Goal: Contribute content: Add original content to the website for others to see

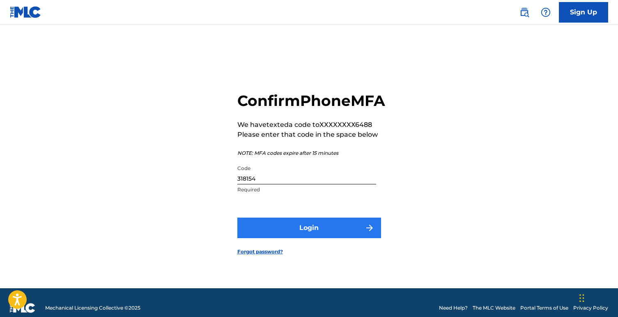
click at [308, 235] on button "Login" at bounding box center [309, 228] width 144 height 21
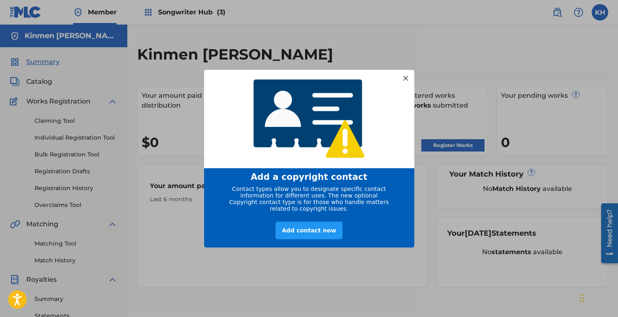
click at [406, 76] on div at bounding box center [405, 78] width 11 height 11
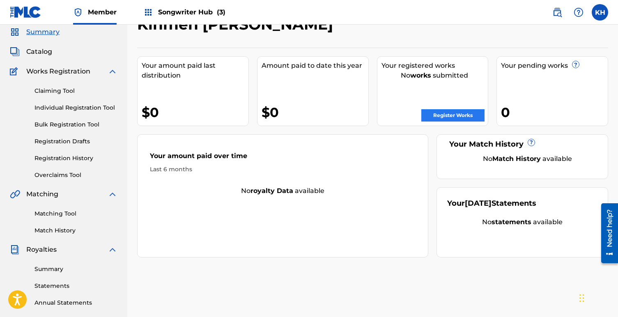
scroll to position [26, 0]
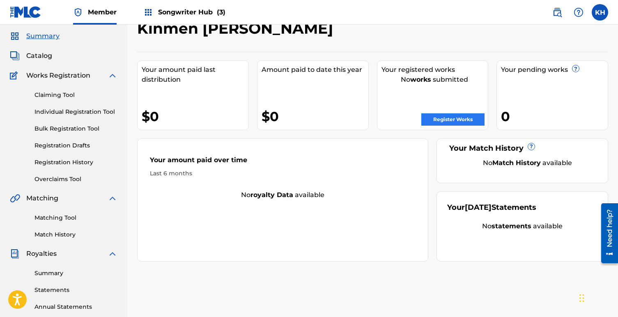
click at [451, 122] on link "Register Works" at bounding box center [452, 119] width 63 height 12
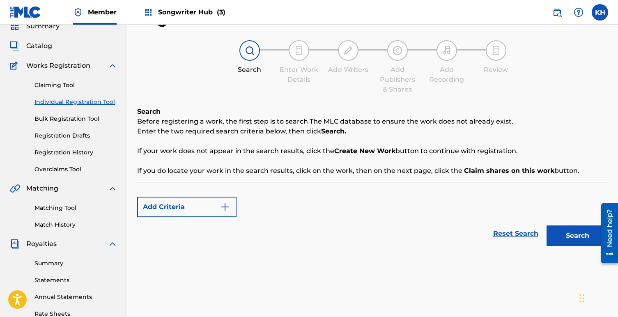
scroll to position [30, 0]
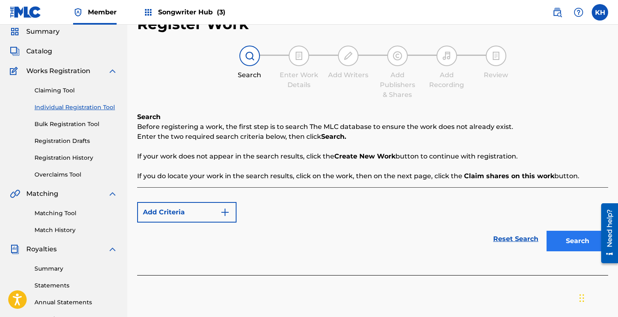
click at [565, 237] on button "Search" at bounding box center [577, 241] width 62 height 21
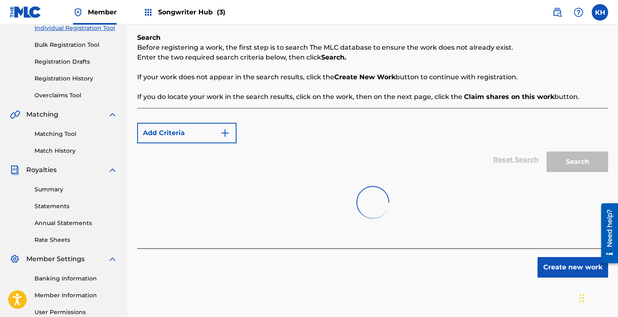
scroll to position [98, 0]
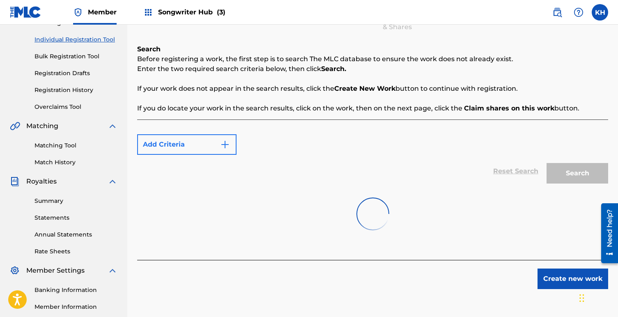
click at [172, 146] on button "Add Criteria" at bounding box center [186, 144] width 99 height 21
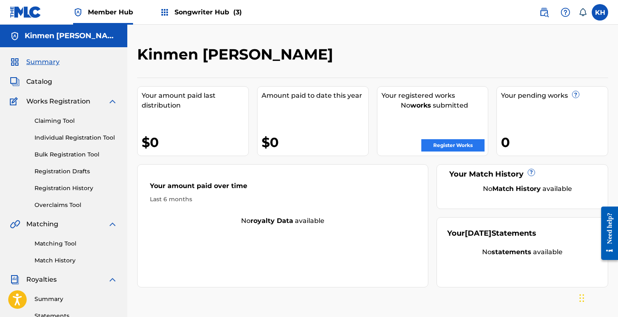
click at [441, 143] on link "Register Works" at bounding box center [452, 145] width 63 height 12
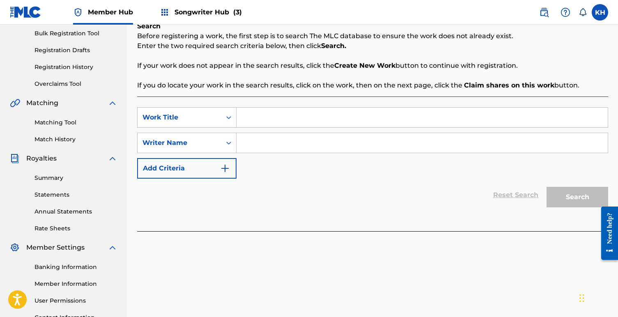
scroll to position [120, 0]
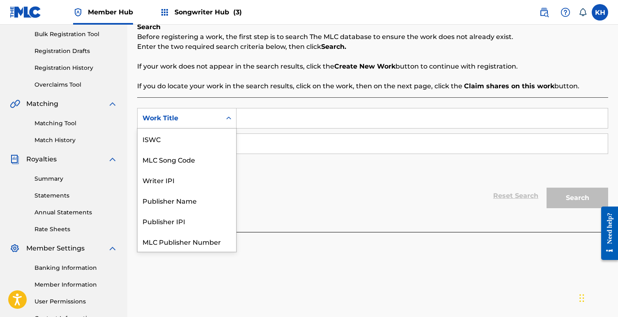
click at [228, 118] on icon "Search Form" at bounding box center [228, 118] width 5 height 3
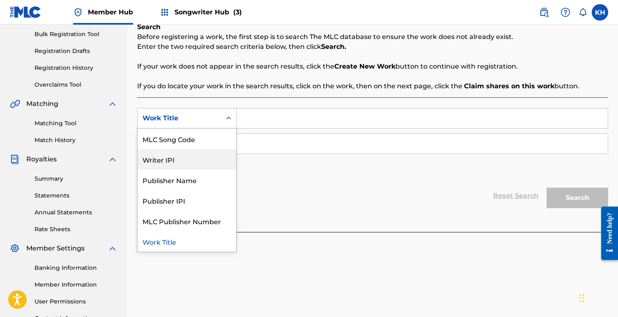
click at [190, 159] on div "Writer IPI" at bounding box center [187, 159] width 99 height 21
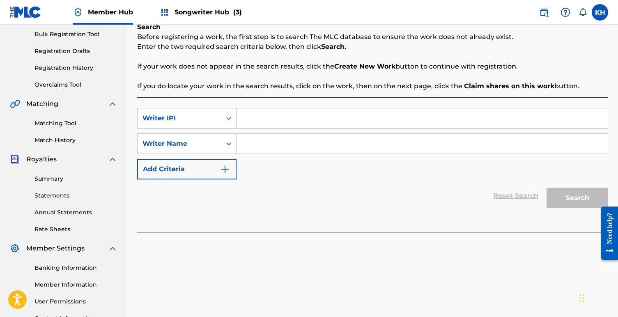
click at [260, 119] on input "Search Form" at bounding box center [421, 118] width 371 height 20
paste input "500600031"
type input "500600031"
click at [265, 143] on input "Search Form" at bounding box center [421, 144] width 371 height 20
click at [249, 143] on input "Search Form" at bounding box center [421, 144] width 371 height 20
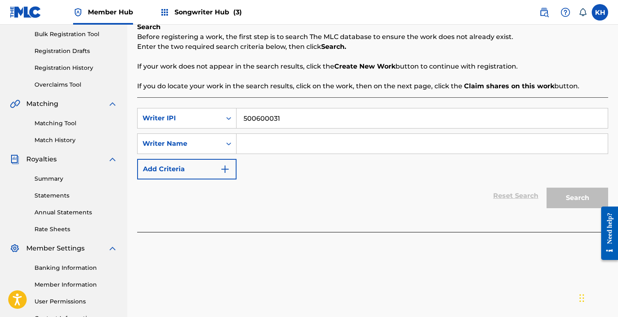
paste input "KINMEN [PERSON_NAME] [PERSON_NAME]"
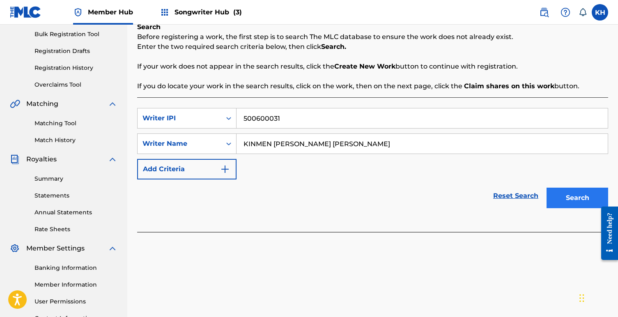
type input "KINMEN [PERSON_NAME] [PERSON_NAME]"
click at [561, 200] on button "Search" at bounding box center [577, 198] width 62 height 21
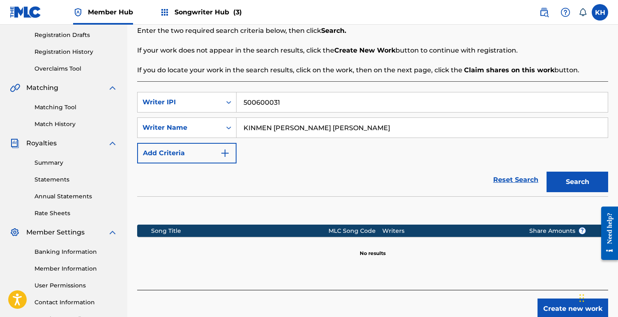
scroll to position [132, 0]
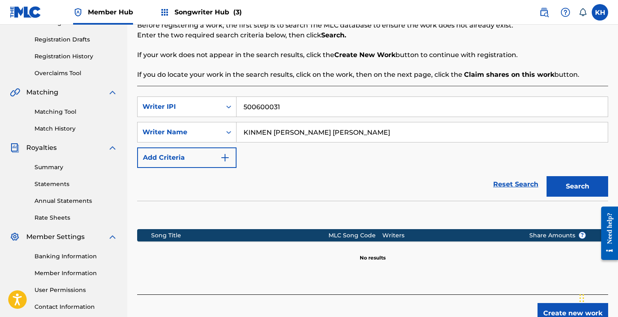
click at [294, 107] on input "500600031" at bounding box center [421, 107] width 371 height 20
type input "500600031"
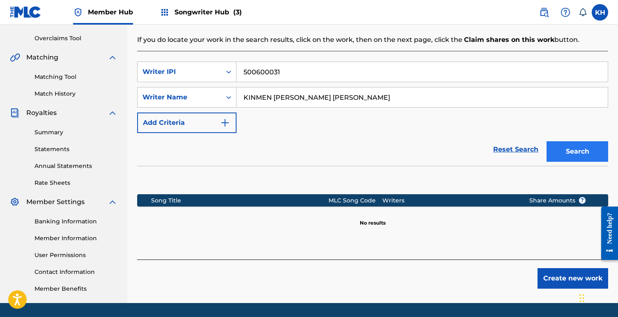
click at [568, 152] on button "Search" at bounding box center [577, 151] width 62 height 21
click at [287, 100] on input "KINMEN [PERSON_NAME] [PERSON_NAME]" at bounding box center [421, 97] width 371 height 20
type input "KINMEN [PERSON_NAME]"
click at [569, 147] on button "Search" at bounding box center [577, 151] width 62 height 21
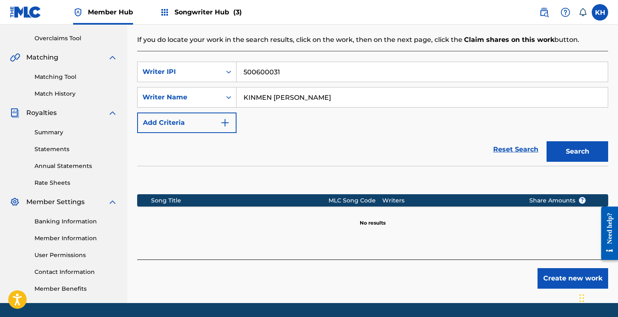
click at [323, 96] on input "KINMEN [PERSON_NAME]" at bounding box center [421, 97] width 371 height 20
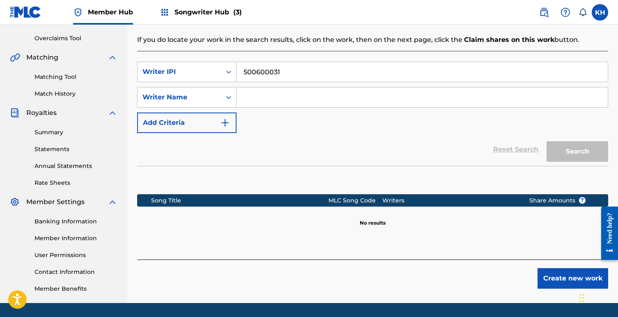
click at [569, 153] on div "Search" at bounding box center [575, 149] width 66 height 33
click at [264, 94] on input "Search Form" at bounding box center [421, 97] width 371 height 20
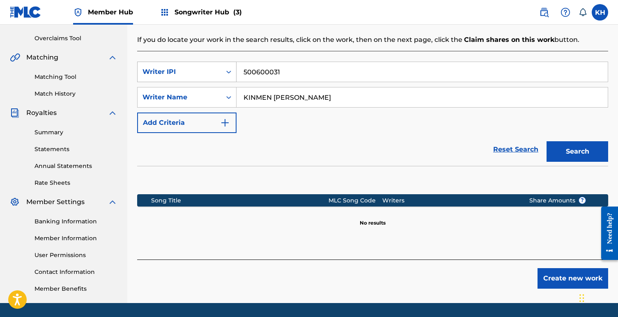
type input "KINMEN [PERSON_NAME]"
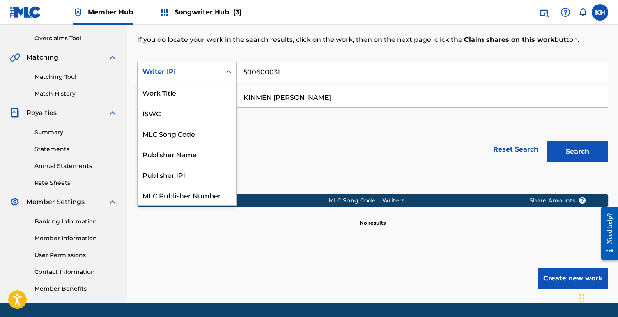
click at [228, 71] on icon "Search Form" at bounding box center [229, 72] width 8 height 8
click at [170, 195] on div "Writer IPI" at bounding box center [187, 195] width 99 height 21
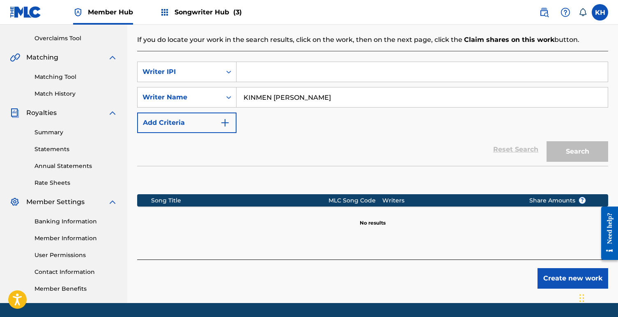
click at [247, 71] on input "Search Form" at bounding box center [421, 72] width 371 height 20
click at [253, 71] on input "Search Form" at bounding box center [421, 72] width 371 height 20
paste input "500600031"
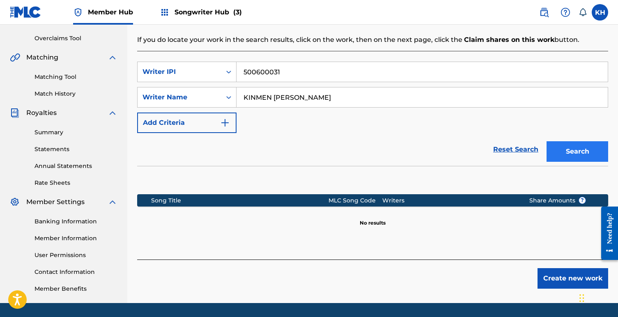
type input "500600031"
click at [576, 155] on button "Search" at bounding box center [577, 151] width 62 height 21
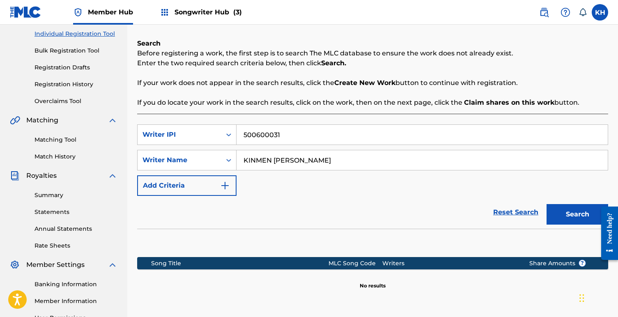
scroll to position [107, 0]
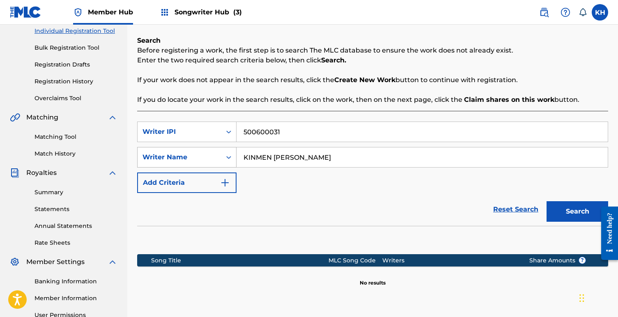
click at [228, 157] on icon "Search Form" at bounding box center [229, 157] width 8 height 8
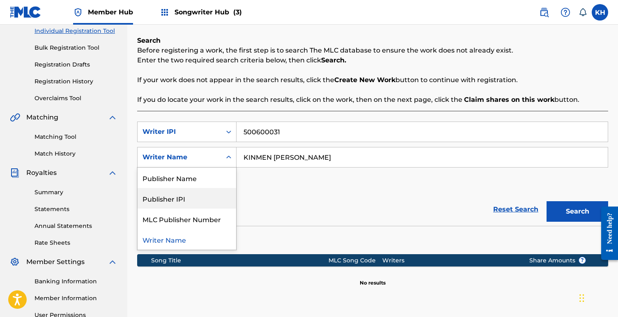
click at [205, 199] on div "Publisher IPI" at bounding box center [187, 198] width 99 height 21
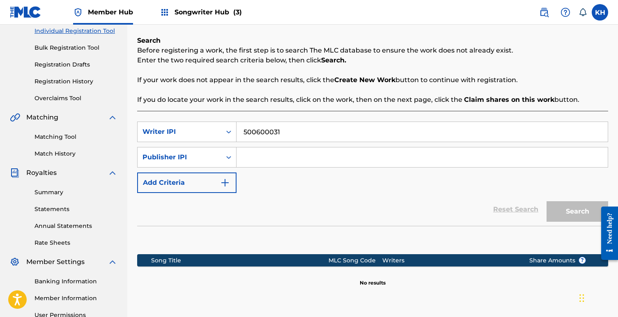
click at [264, 160] on input "Search Form" at bounding box center [421, 157] width 371 height 20
paste input "768212918"
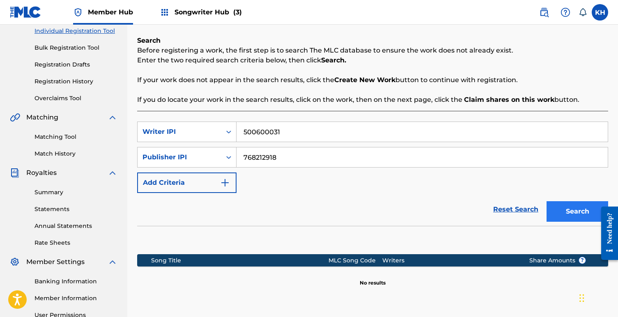
type input "768212918"
click at [577, 214] on button "Search" at bounding box center [577, 211] width 62 height 21
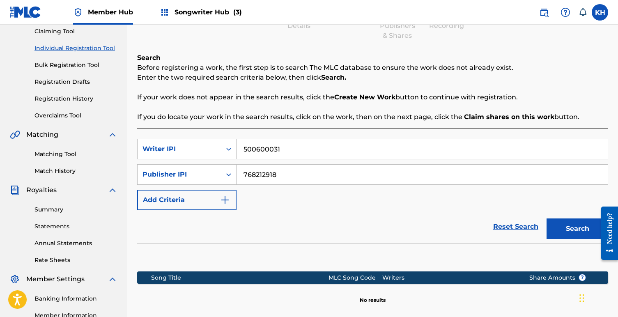
scroll to position [89, 0]
click at [298, 148] on input "500600031" at bounding box center [421, 149] width 371 height 20
paste input "42308169"
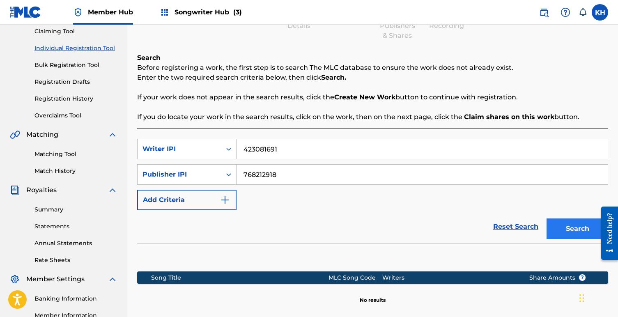
type input "423081691"
click at [562, 225] on button "Search" at bounding box center [577, 228] width 62 height 21
click at [289, 176] on input "768212918" at bounding box center [421, 175] width 371 height 20
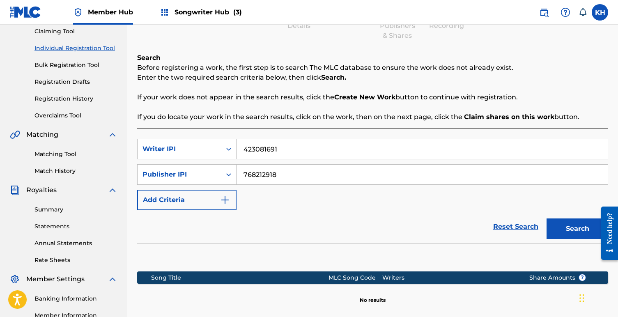
paste input "425116981"
type input "425116981"
click at [563, 226] on button "Search" at bounding box center [577, 228] width 62 height 21
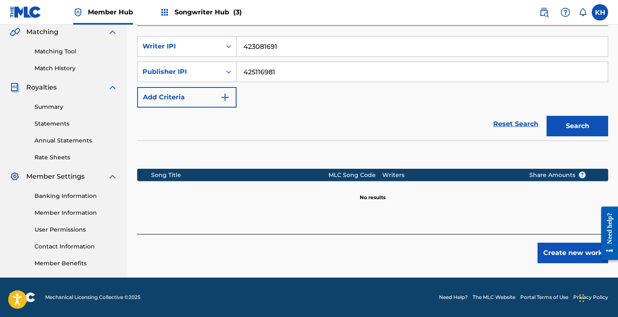
scroll to position [192, 0]
click at [76, 194] on link "Banking Information" at bounding box center [75, 196] width 83 height 9
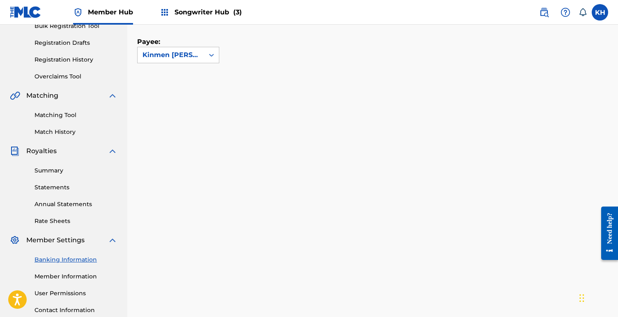
scroll to position [124, 0]
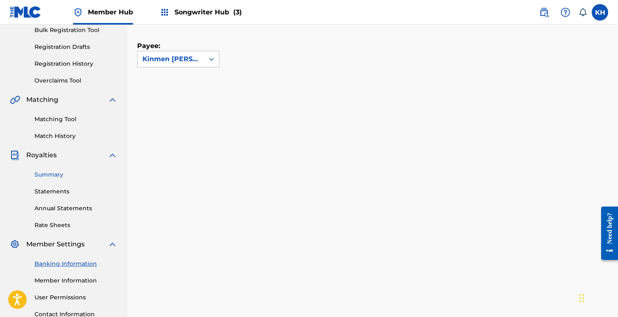
click at [45, 175] on link "Summary" at bounding box center [75, 174] width 83 height 9
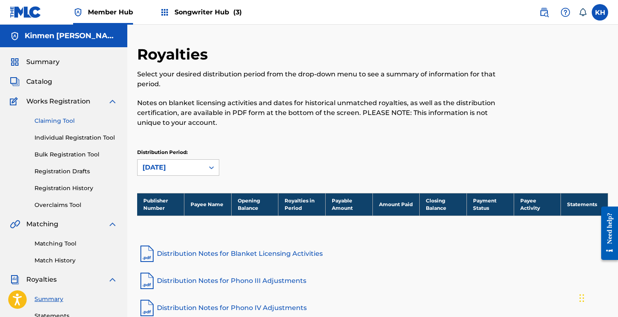
click at [56, 120] on link "Claiming Tool" at bounding box center [75, 121] width 83 height 9
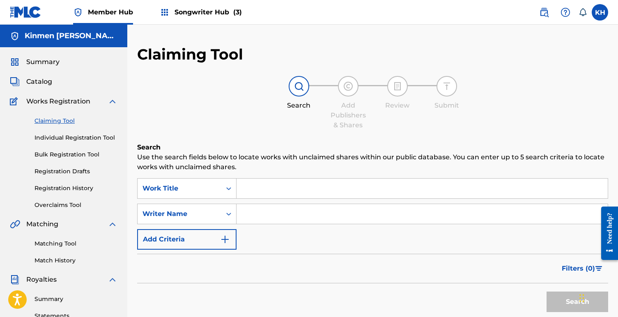
click at [268, 193] on input "Search Form" at bounding box center [421, 189] width 371 height 20
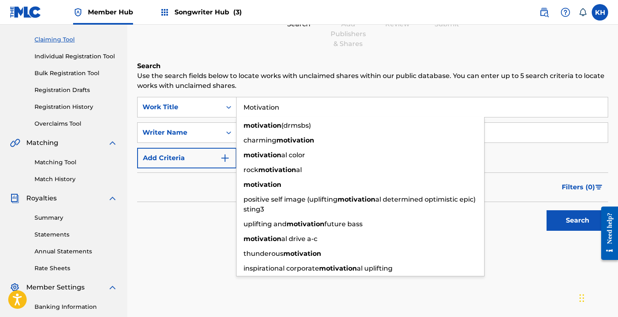
scroll to position [64, 0]
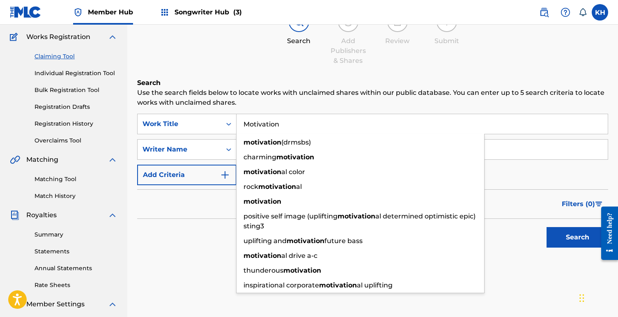
type input "Motivation"
click at [199, 250] on div "Search" at bounding box center [372, 235] width 471 height 33
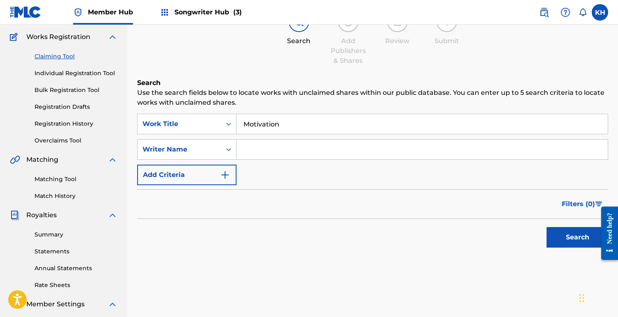
click at [263, 151] on input "Search Form" at bounding box center [421, 150] width 371 height 20
click at [227, 148] on icon "Search Form" at bounding box center [229, 149] width 8 height 8
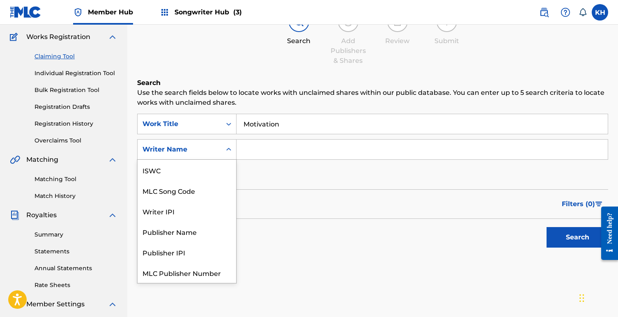
scroll to position [21, 0]
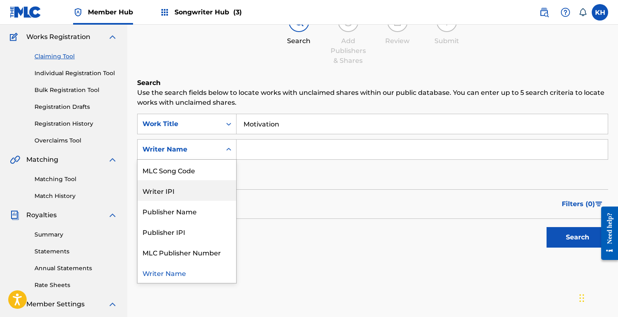
click at [198, 191] on div "Writer IPI" at bounding box center [187, 190] width 99 height 21
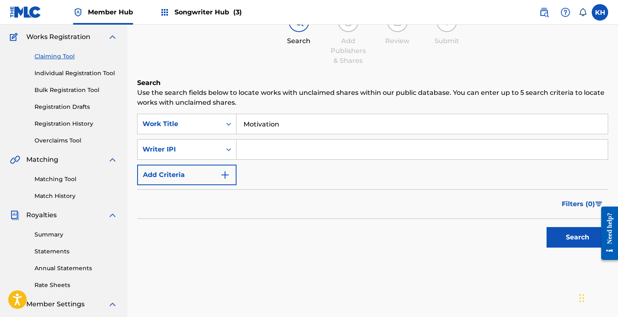
click at [257, 149] on input "Search Form" at bounding box center [421, 150] width 371 height 20
paste input "423081691"
type input "423081691"
click at [572, 241] on button "Search" at bounding box center [577, 237] width 62 height 21
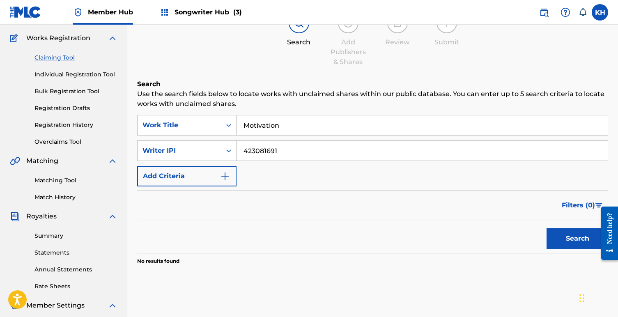
scroll to position [73, 0]
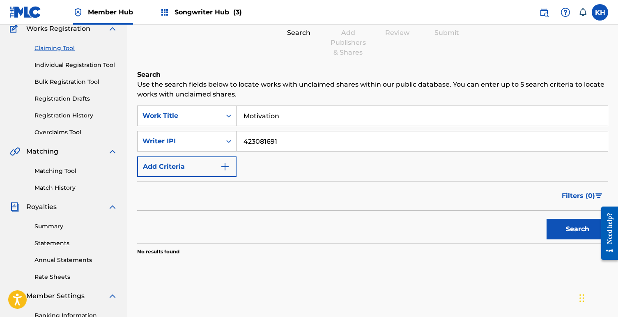
click at [190, 11] on span "Songwriter Hub (3)" at bounding box center [207, 11] width 67 height 9
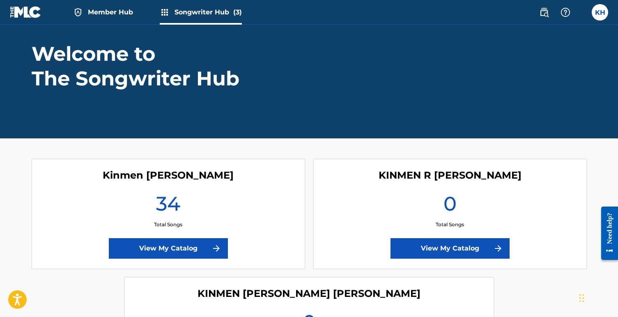
scroll to position [43, 0]
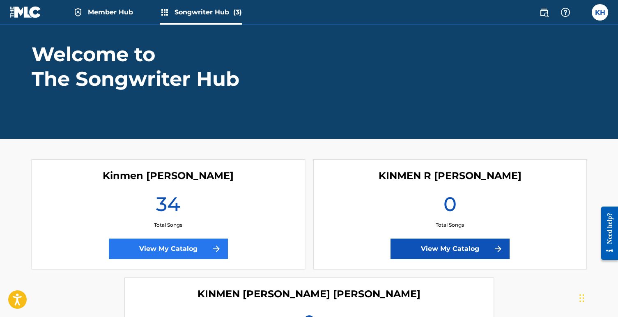
click at [125, 250] on link "View My Catalog" at bounding box center [168, 248] width 119 height 21
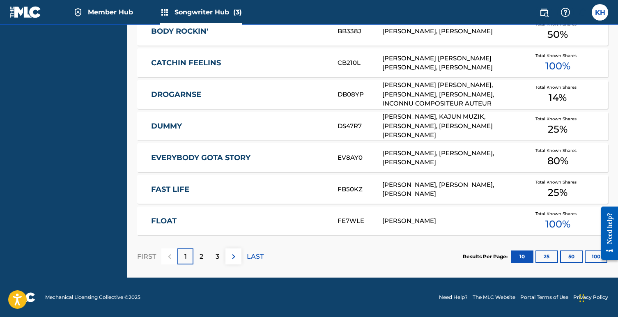
scroll to position [415, 0]
click at [573, 255] on button "50" at bounding box center [571, 256] width 23 height 12
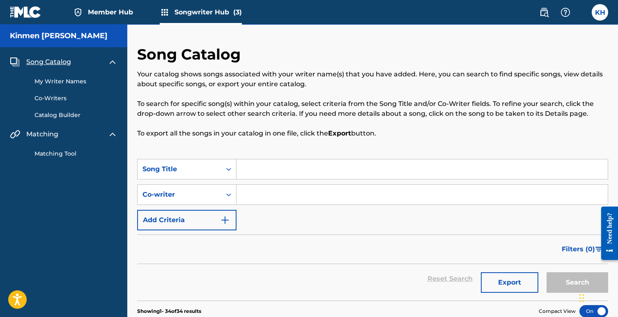
scroll to position [0, 0]
click at [95, 11] on span "Member Hub" at bounding box center [110, 11] width 45 height 9
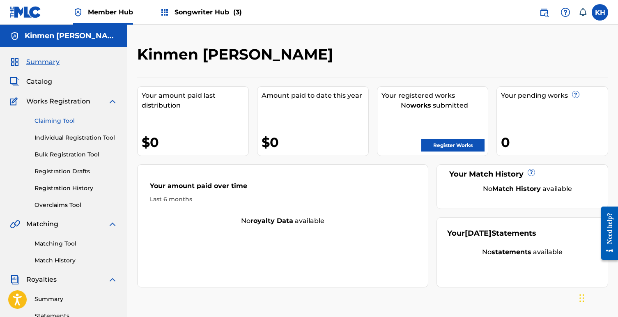
click at [46, 121] on link "Claiming Tool" at bounding box center [75, 121] width 83 height 9
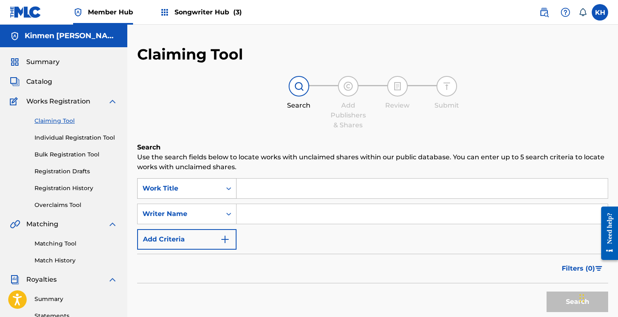
click at [228, 186] on icon "Search Form" at bounding box center [229, 188] width 8 height 8
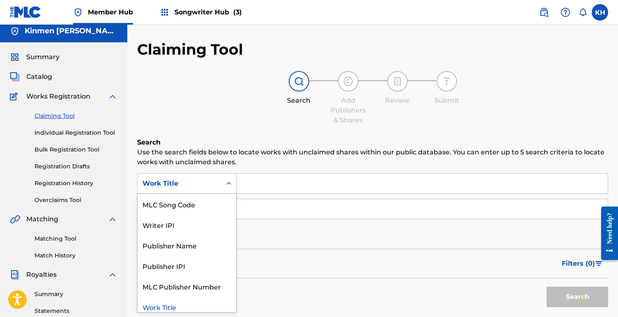
scroll to position [5, 0]
click at [200, 228] on div "Writer IPI" at bounding box center [187, 224] width 99 height 21
click at [229, 183] on icon "Search Form" at bounding box center [229, 183] width 8 height 8
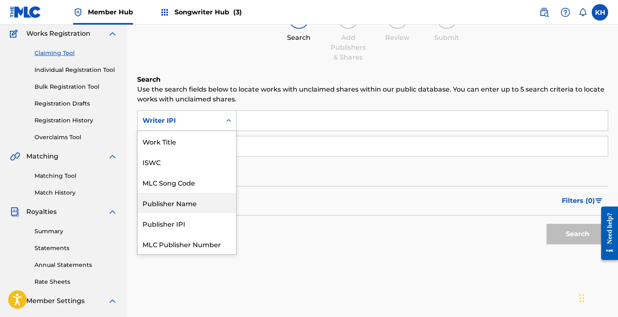
scroll to position [0, 0]
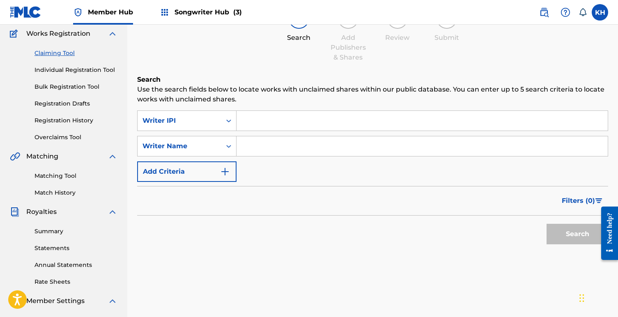
click at [270, 242] on div "Search" at bounding box center [372, 231] width 471 height 33
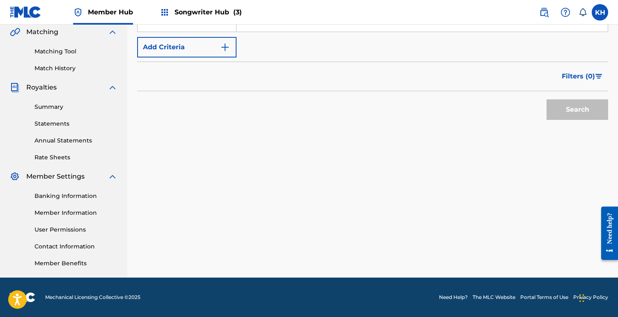
scroll to position [192, 0]
click at [69, 213] on link "Member Information" at bounding box center [75, 213] width 83 height 9
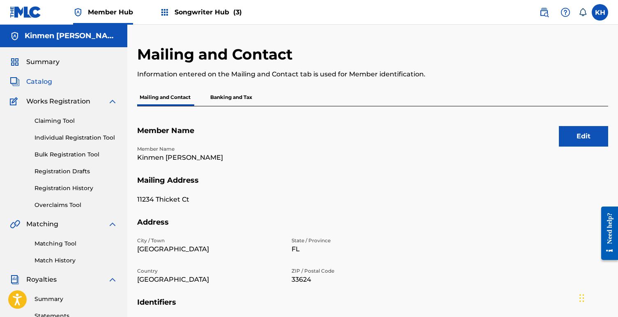
click at [44, 80] on span "Catalog" at bounding box center [39, 82] width 26 height 10
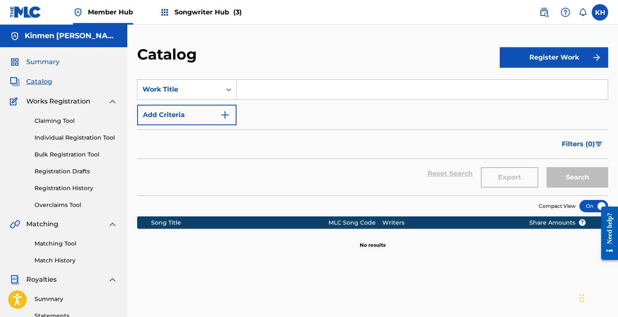
click at [42, 62] on span "Summary" at bounding box center [42, 62] width 33 height 10
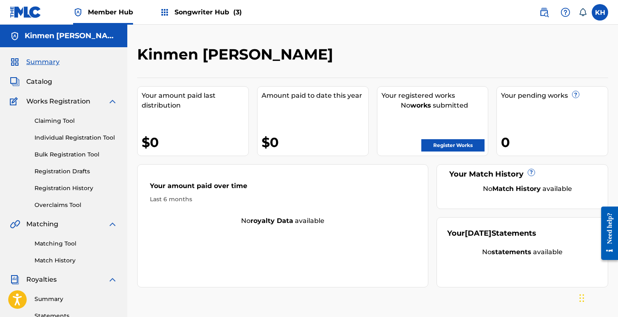
click at [196, 11] on span "Songwriter Hub (3)" at bounding box center [207, 11] width 67 height 9
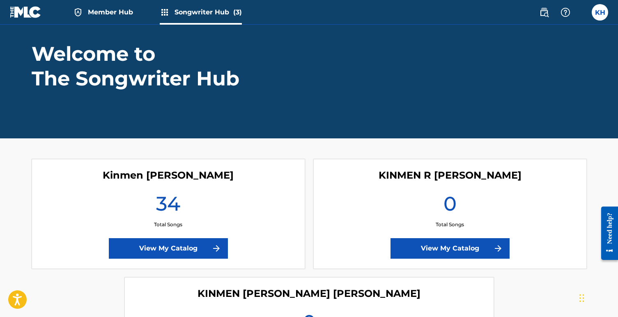
scroll to position [43, 0]
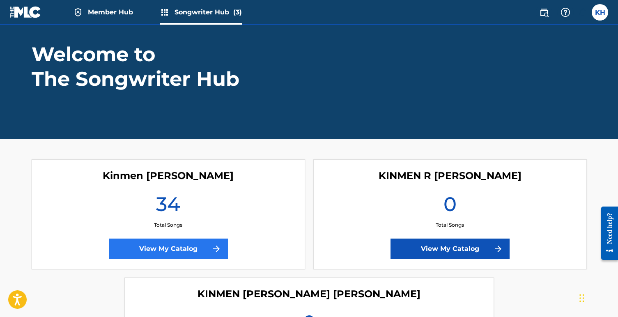
click at [114, 245] on link "View My Catalog" at bounding box center [168, 248] width 119 height 21
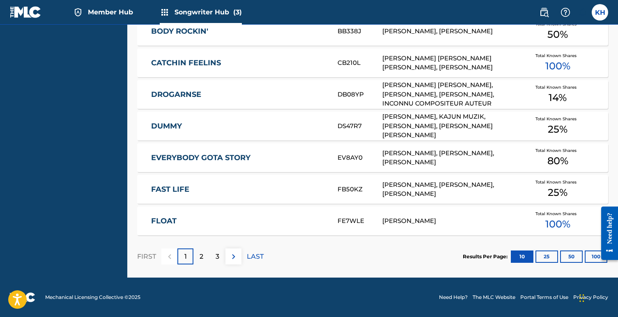
scroll to position [415, 0]
click at [547, 254] on button "25" at bounding box center [546, 256] width 23 height 12
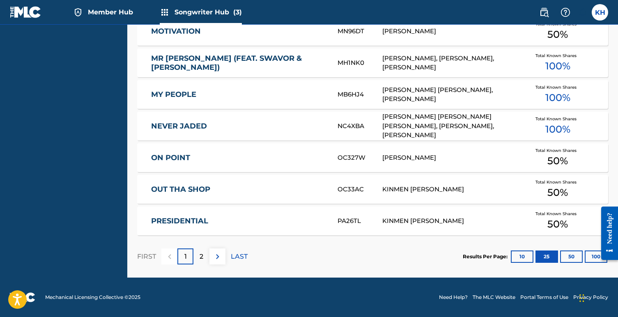
scroll to position [889, 0]
click at [571, 258] on button "50" at bounding box center [571, 256] width 23 height 12
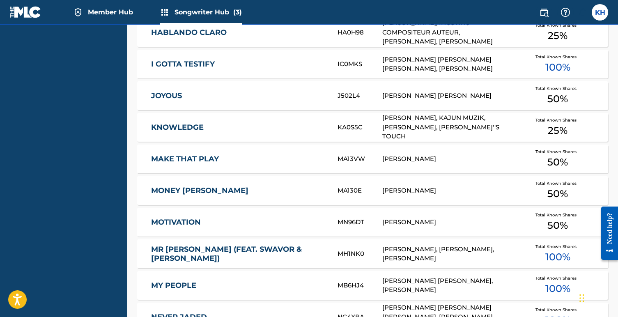
scroll to position [687, 0]
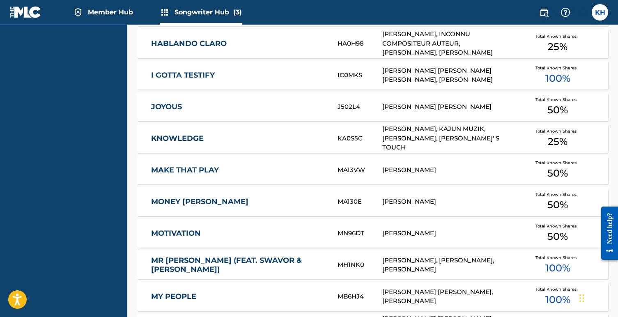
click at [410, 268] on div "[PERSON_NAME], [PERSON_NAME], [PERSON_NAME]" at bounding box center [449, 265] width 134 height 18
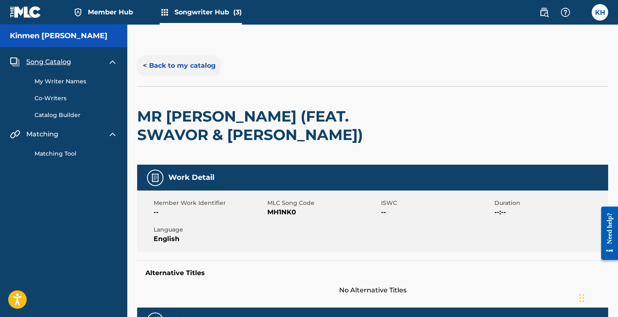
click at [176, 67] on button "< Back to my catalog" at bounding box center [179, 65] width 84 height 21
